Goal: Find specific page/section: Find specific page/section

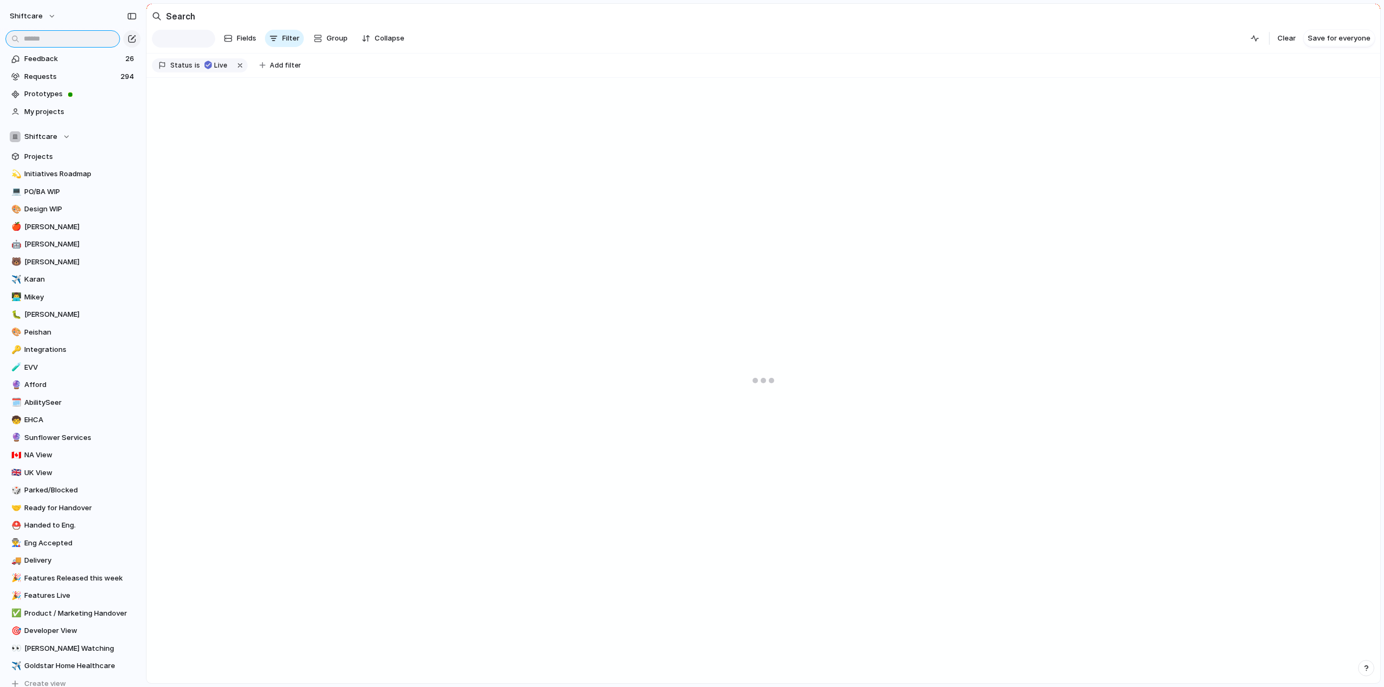
click at [63, 39] on input "text" at bounding box center [62, 38] width 115 height 17
click at [63, 40] on input "text" at bounding box center [62, 38] width 115 height 17
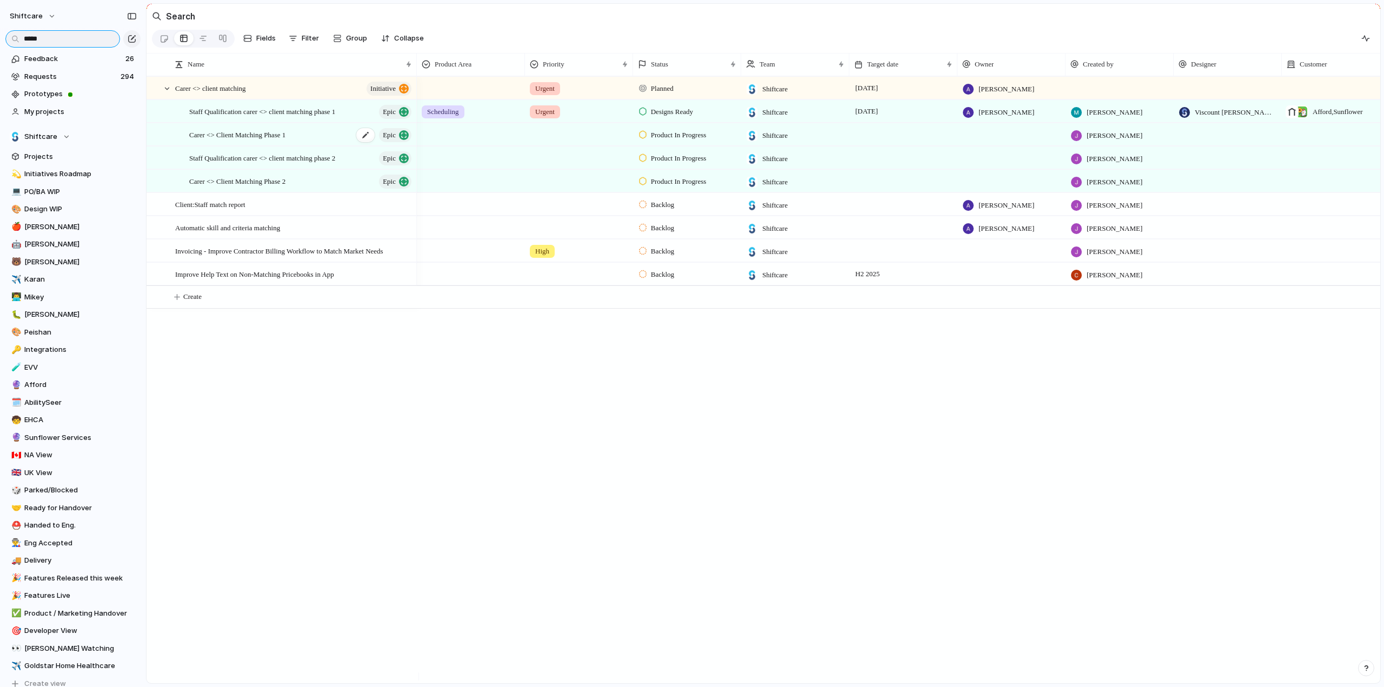
type input "*****"
click at [237, 141] on span "Carer <> Client Matching Phase 1" at bounding box center [237, 134] width 96 height 12
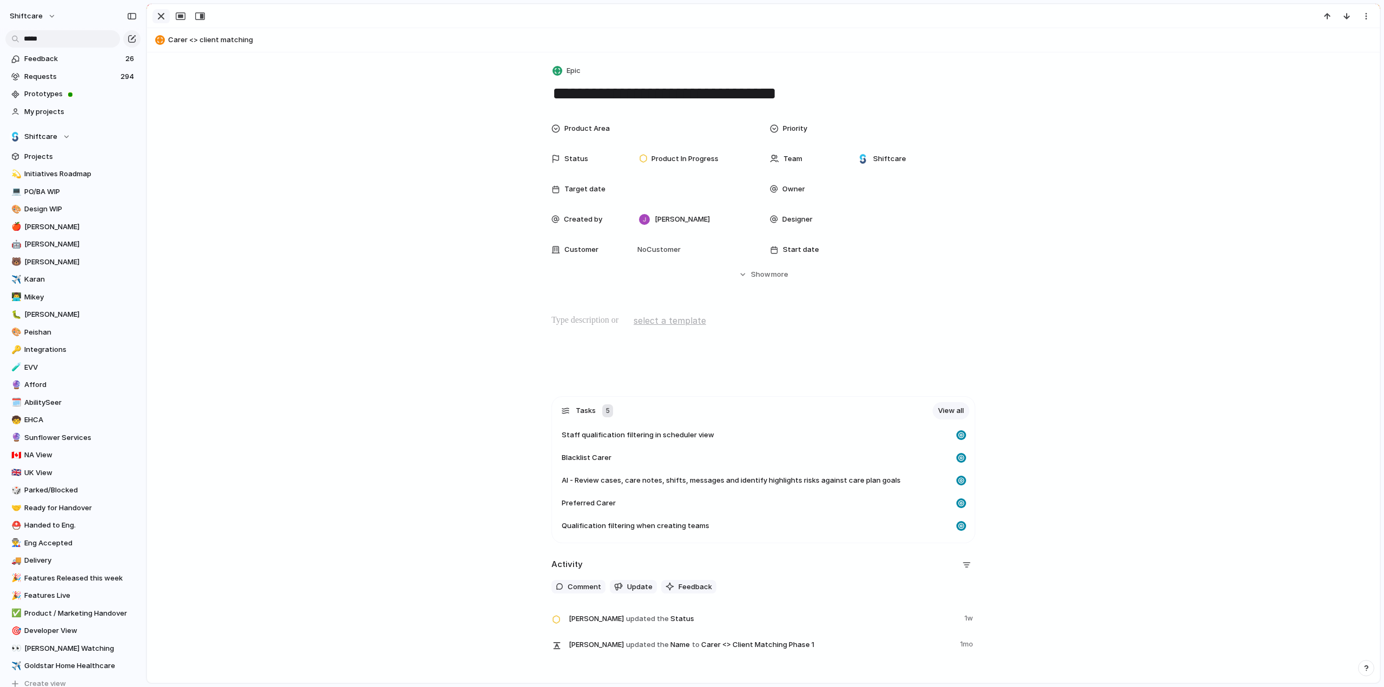
click at [164, 18] on div "button" at bounding box center [161, 16] width 13 height 13
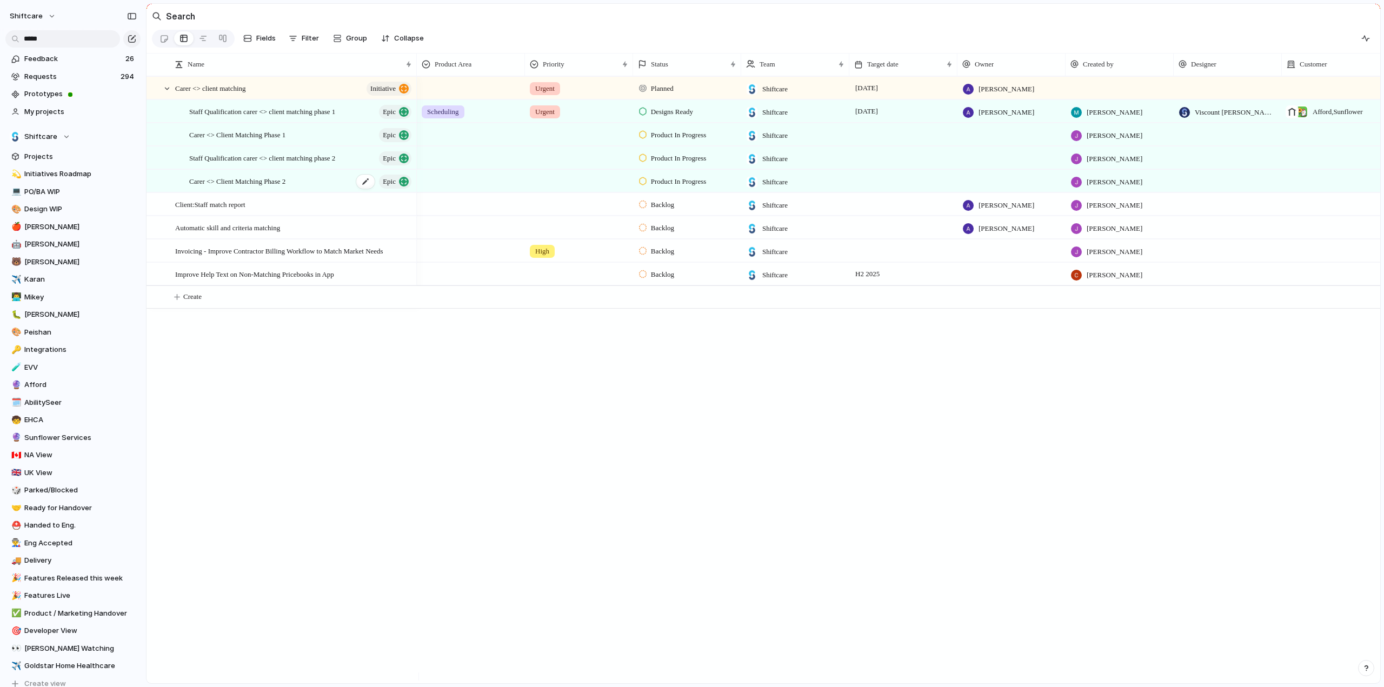
click at [278, 187] on span "Carer <> Client Matching Phase 2" at bounding box center [237, 181] width 96 height 12
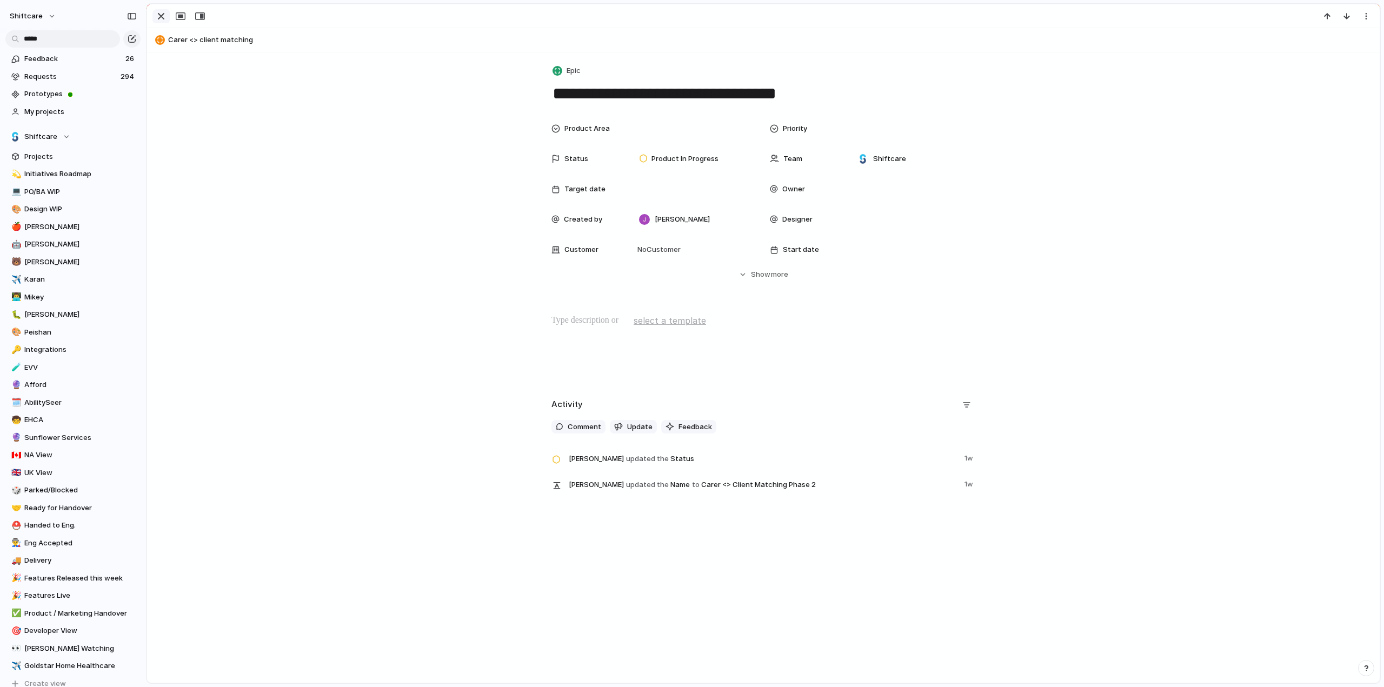
click at [161, 22] on div "button" at bounding box center [161, 16] width 13 height 13
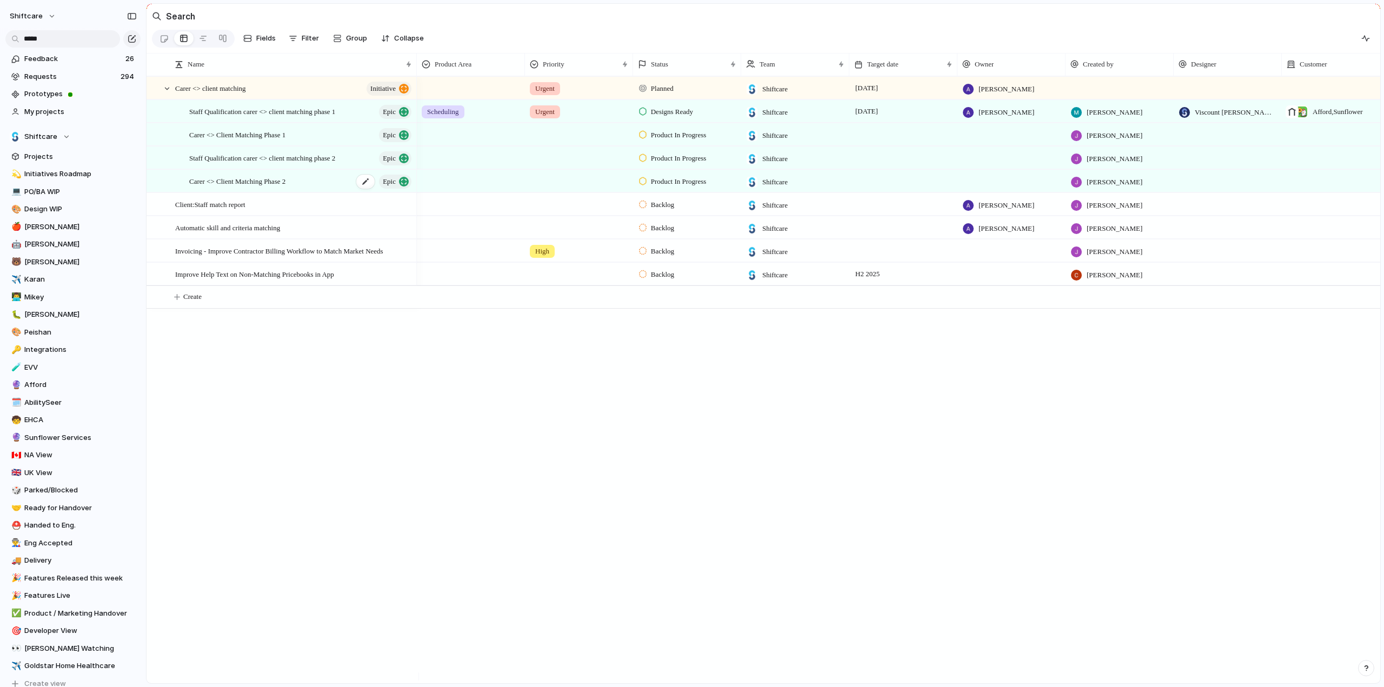
click at [226, 187] on span "Carer <> Client Matching Phase 2" at bounding box center [237, 181] width 96 height 12
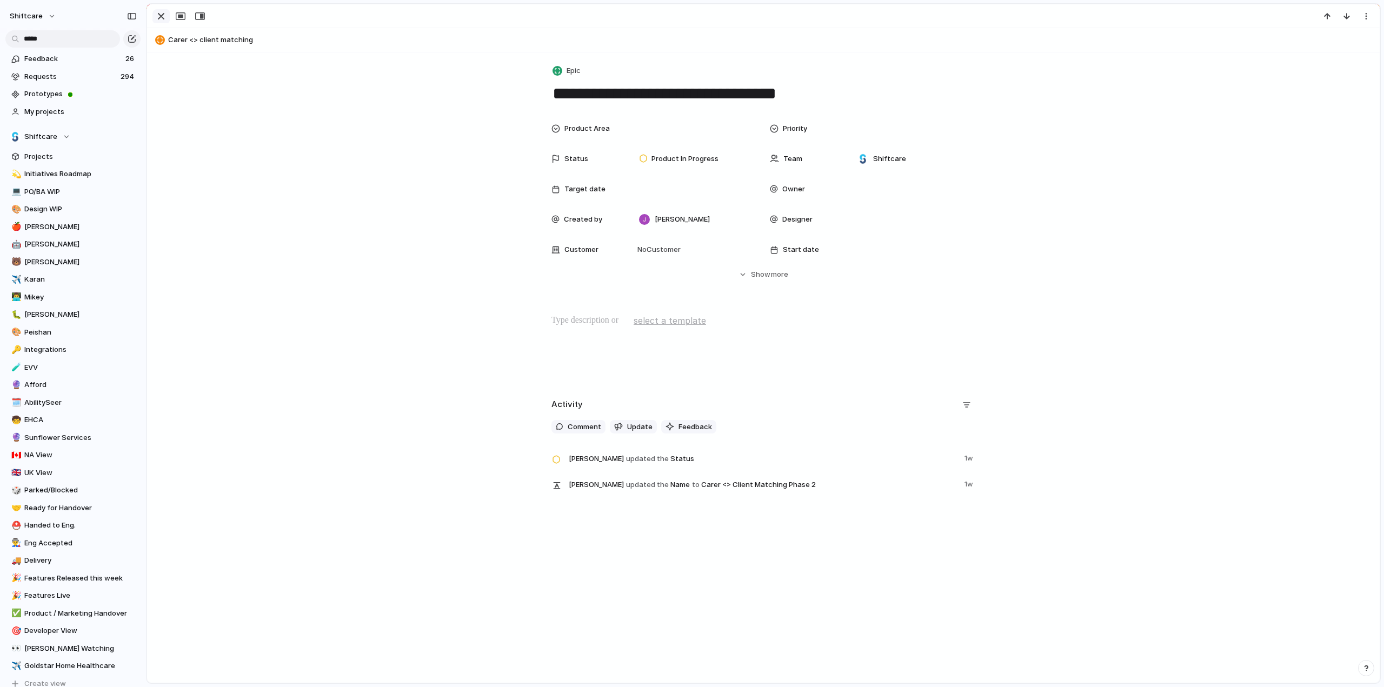
click at [156, 12] on div "button" at bounding box center [161, 16] width 13 height 13
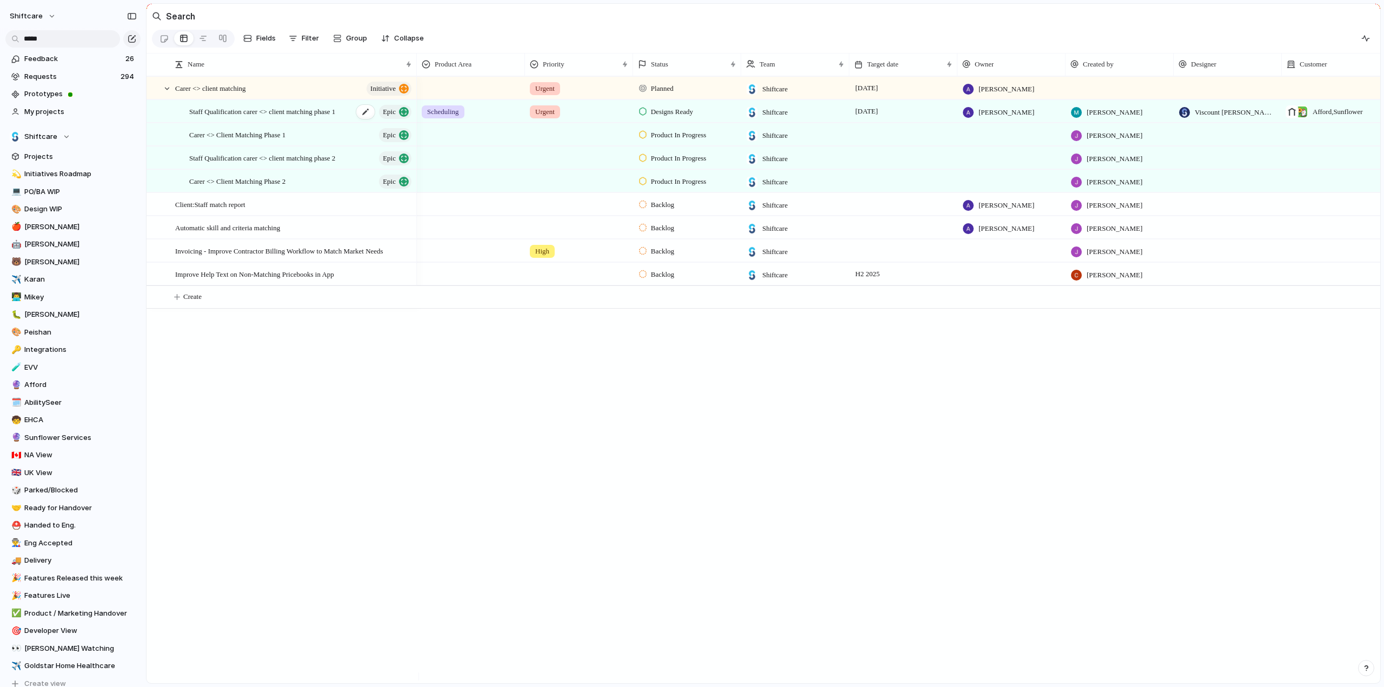
click at [246, 116] on span "Staff Qualification carer <> client matching phase 1" at bounding box center [262, 111] width 146 height 12
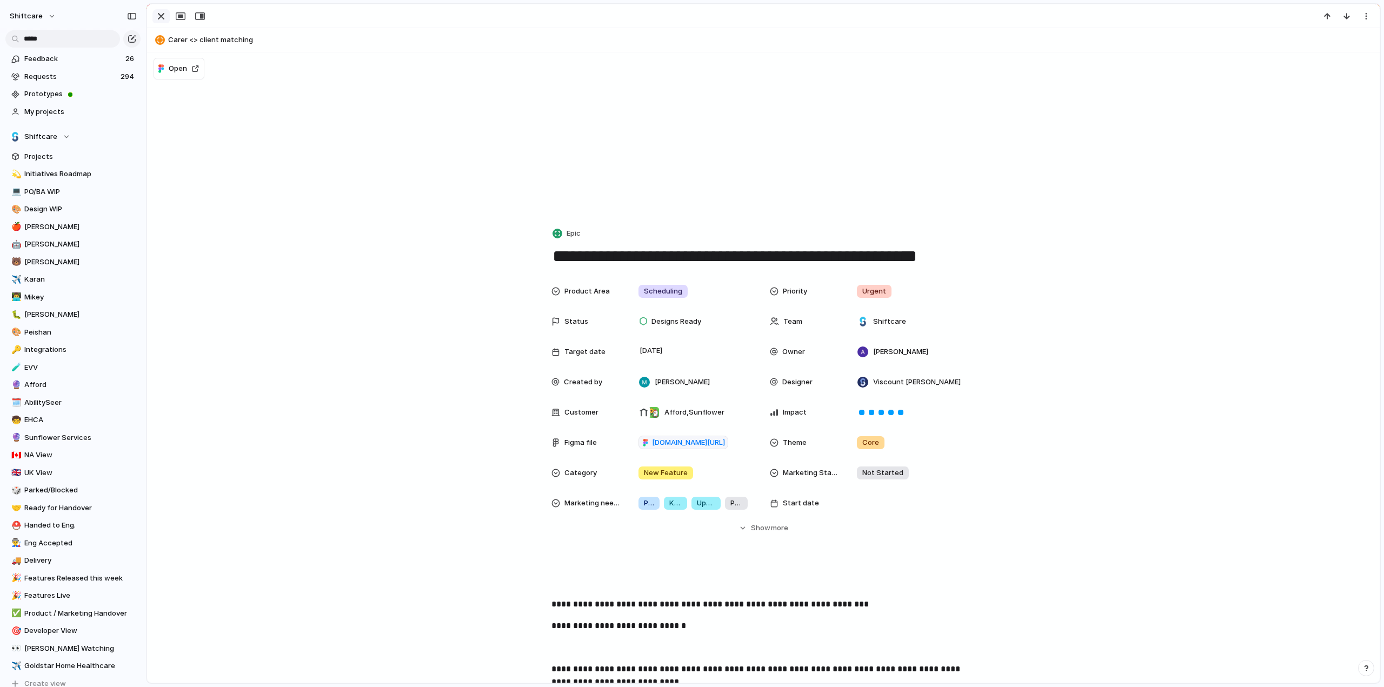
click at [161, 19] on div "button" at bounding box center [161, 16] width 13 height 13
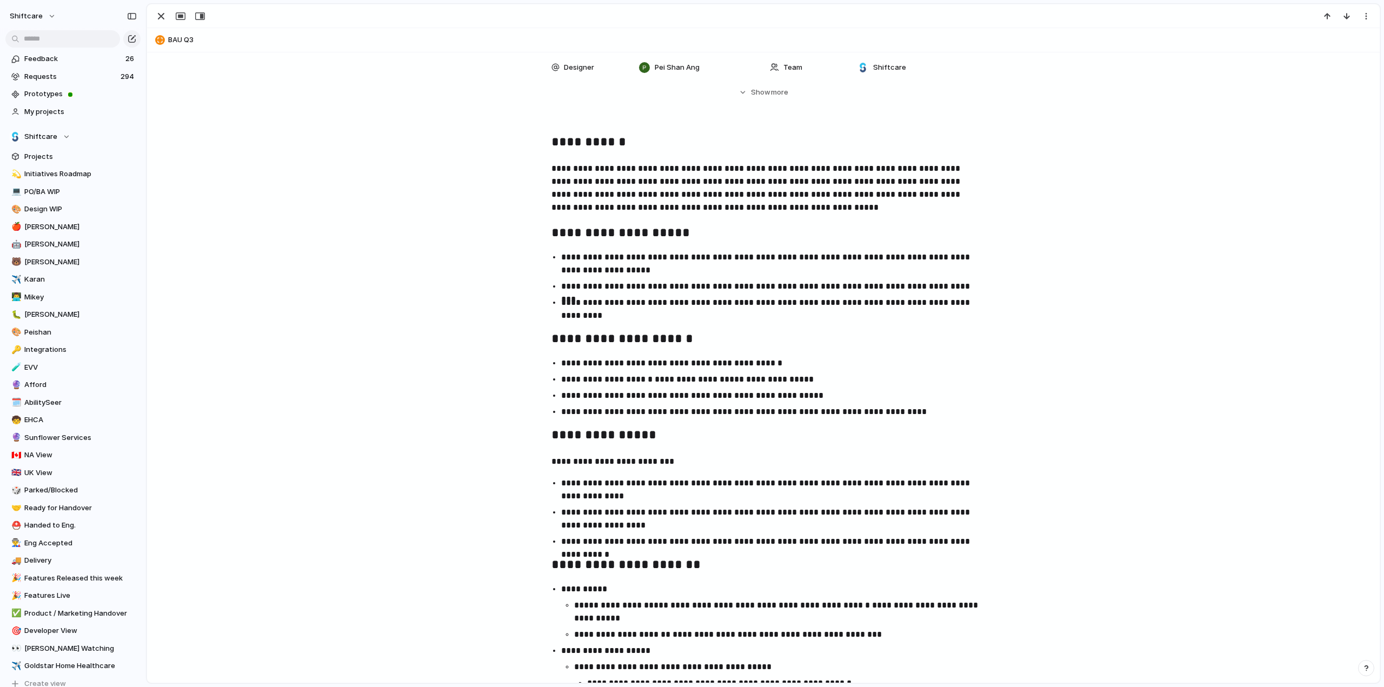
scroll to position [432, 0]
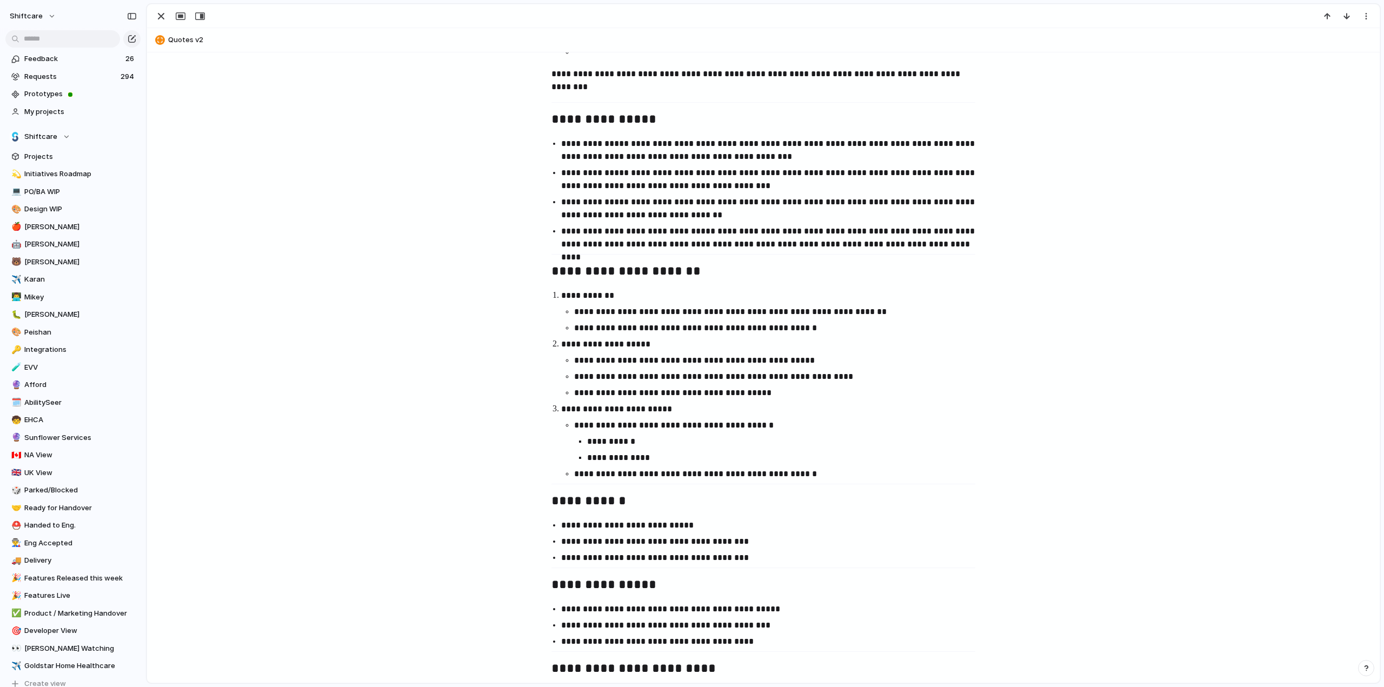
scroll to position [540, 0]
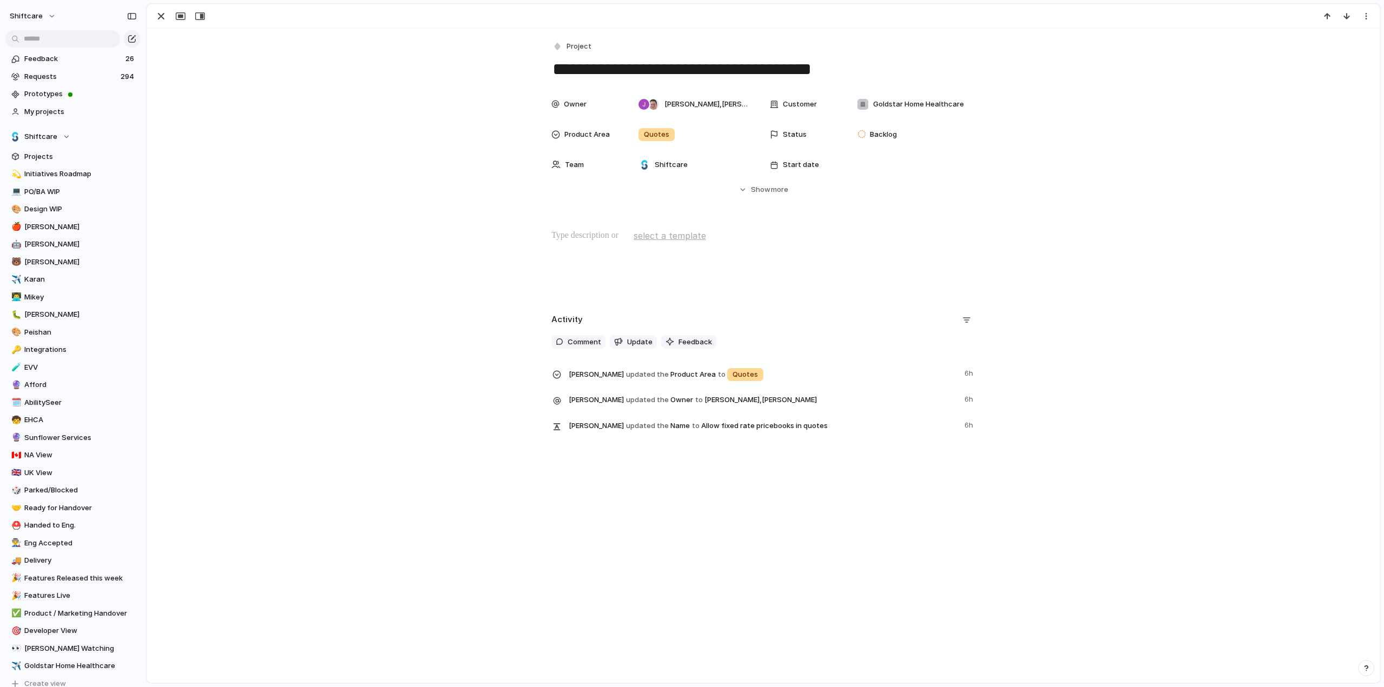
click at [612, 61] on textarea "**********" at bounding box center [763, 69] width 424 height 23
